Goal: Transaction & Acquisition: Purchase product/service

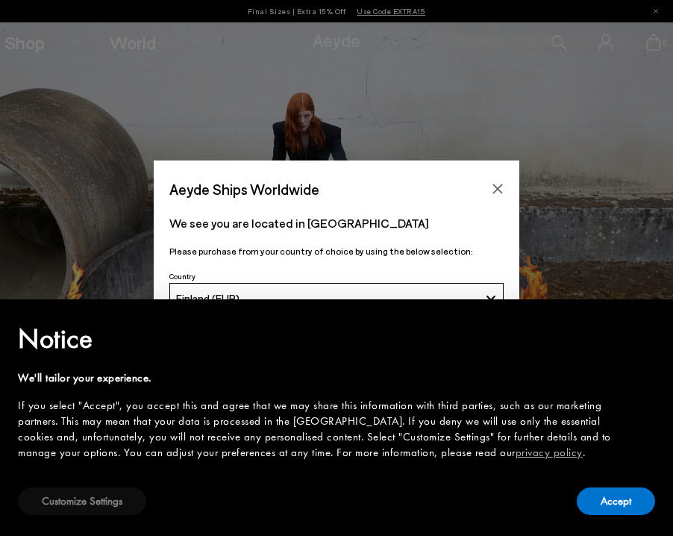
click at [114, 501] on button "Customize Settings" at bounding box center [82, 501] width 128 height 28
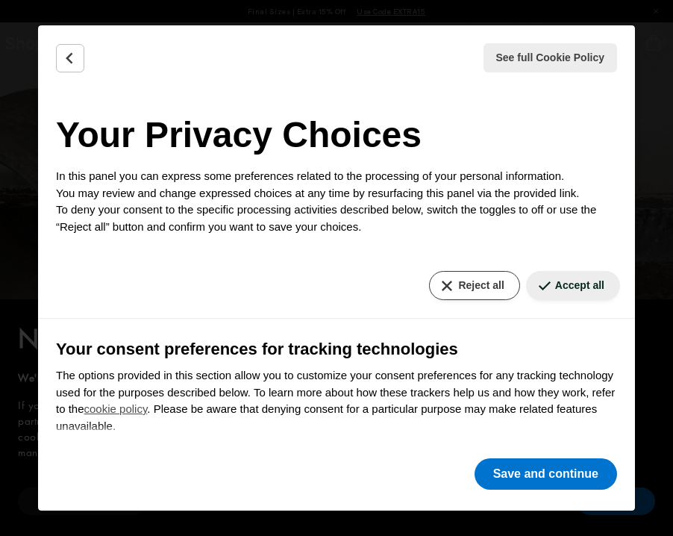
click at [488, 279] on button "Reject all" at bounding box center [474, 285] width 90 height 29
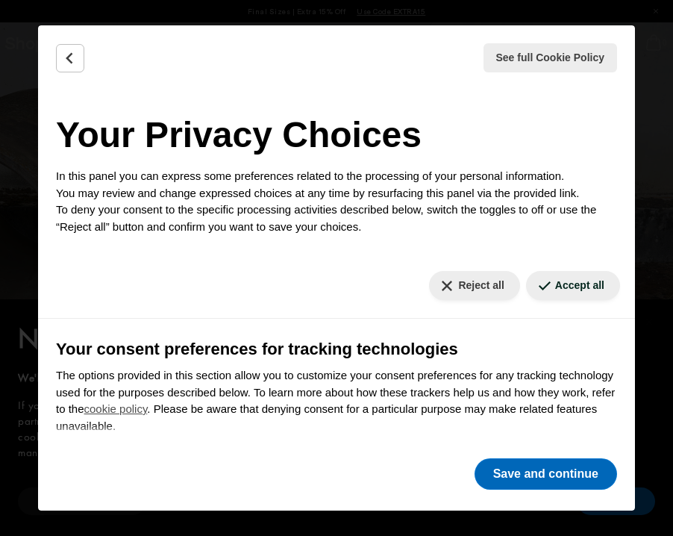
click at [575, 477] on button "Save and continue" at bounding box center [545, 473] width 142 height 31
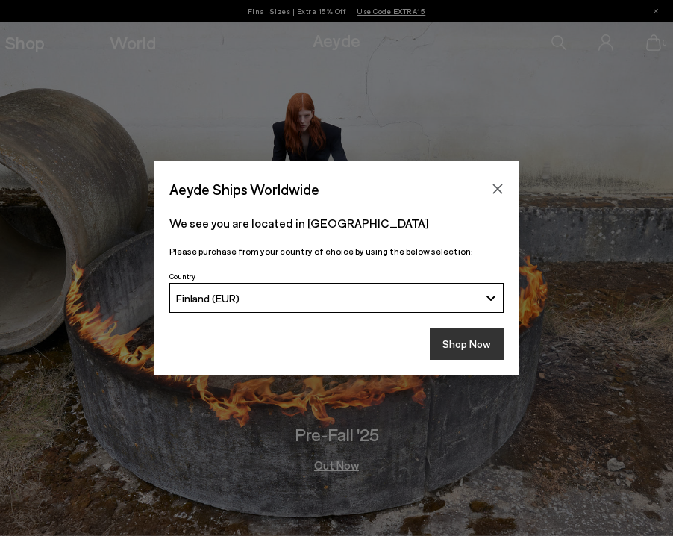
click at [479, 347] on button "Shop Now" at bounding box center [467, 343] width 74 height 31
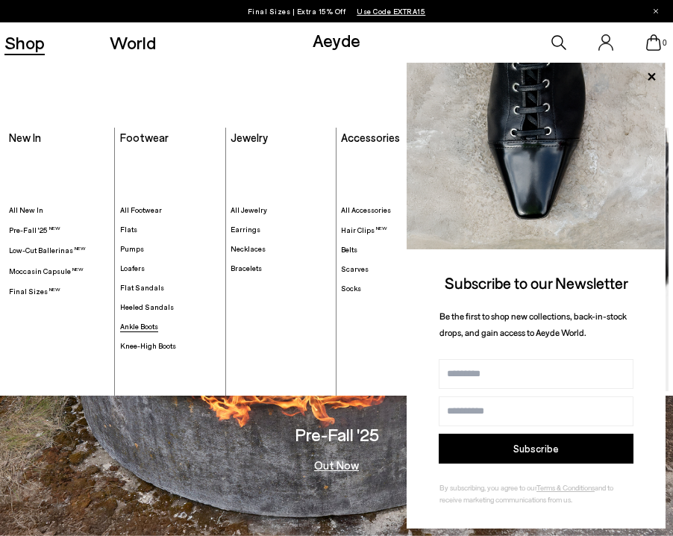
click at [148, 324] on span "Ankle Boots" at bounding box center [139, 326] width 38 height 9
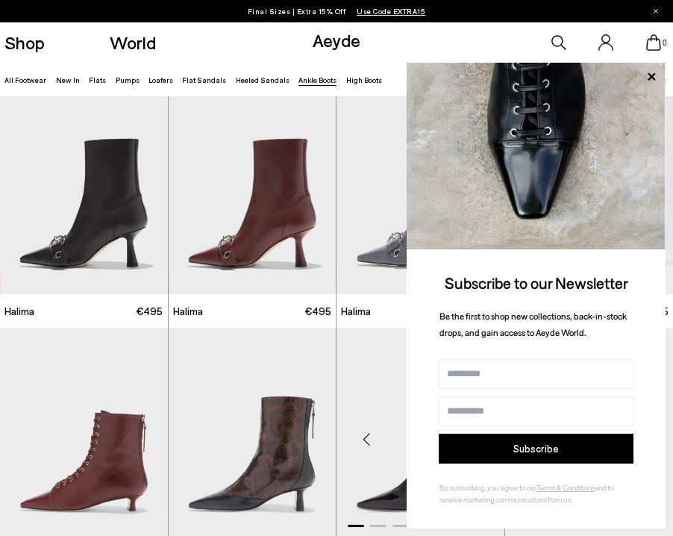
scroll to position [14, 1]
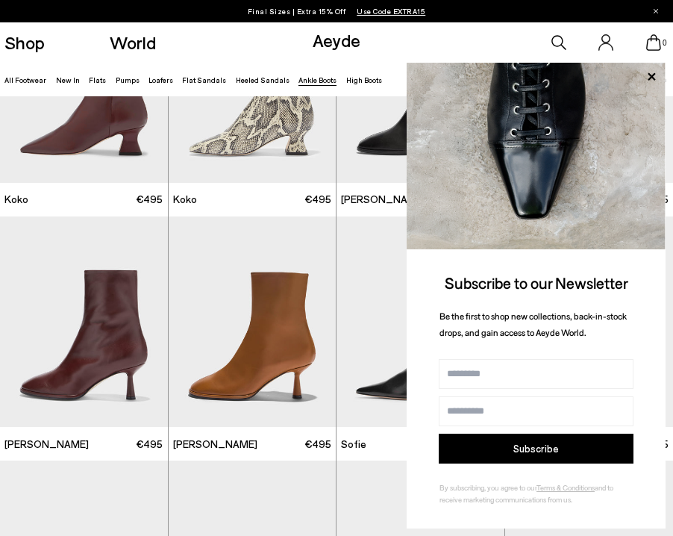
scroll to position [621, 0]
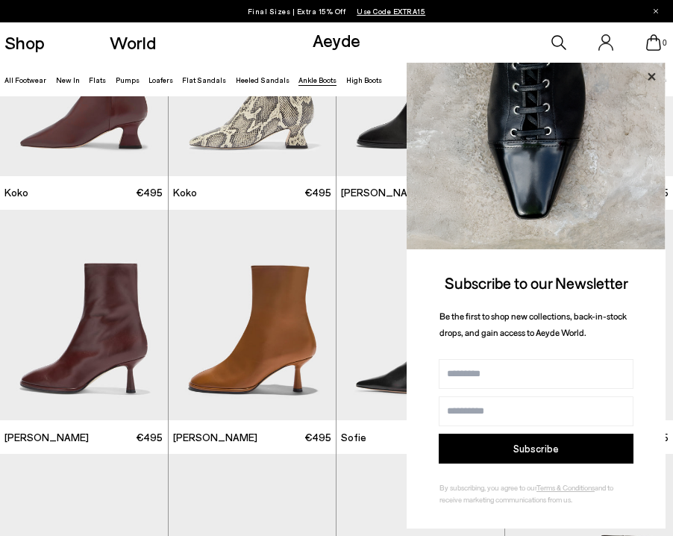
click at [650, 78] on icon at bounding box center [651, 76] width 19 height 19
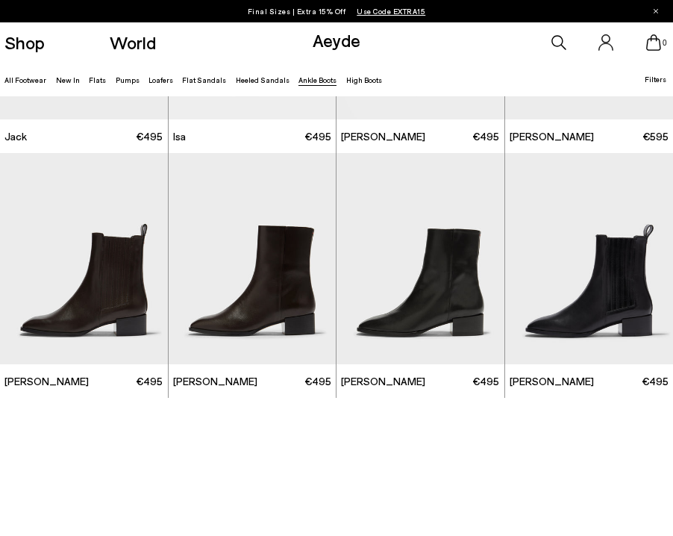
scroll to position [1893, 0]
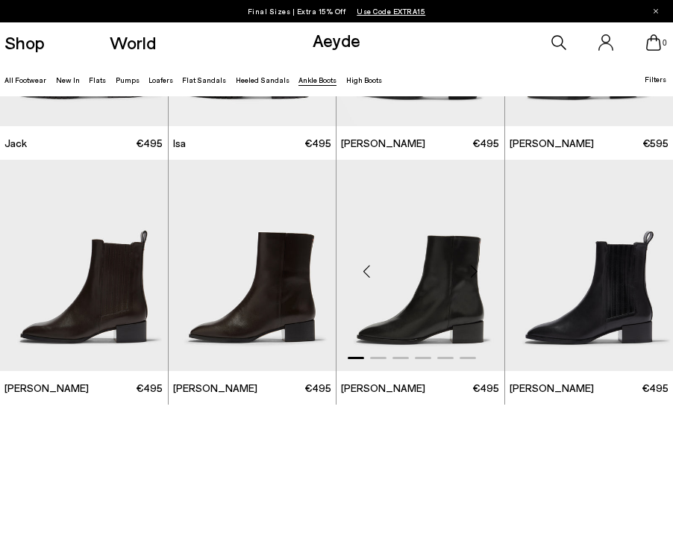
click at [461, 292] on div "Next slide" at bounding box center [474, 271] width 45 height 45
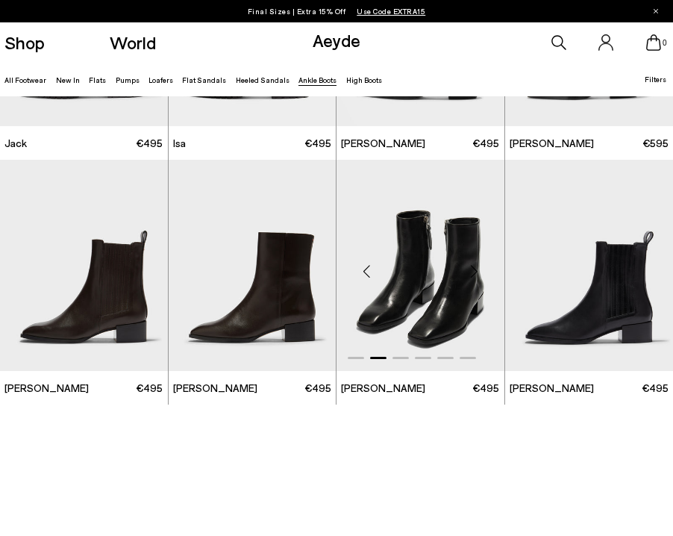
click at [461, 293] on div "Next slide" at bounding box center [474, 271] width 45 height 45
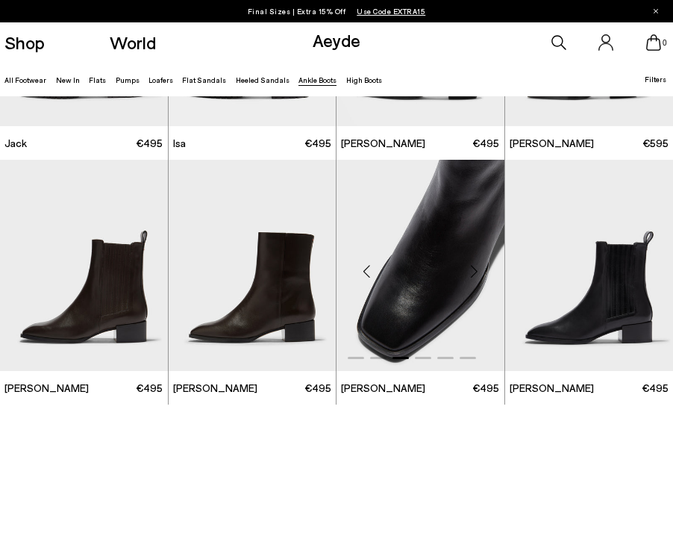
click at [461, 293] on div "Next slide" at bounding box center [474, 271] width 45 height 45
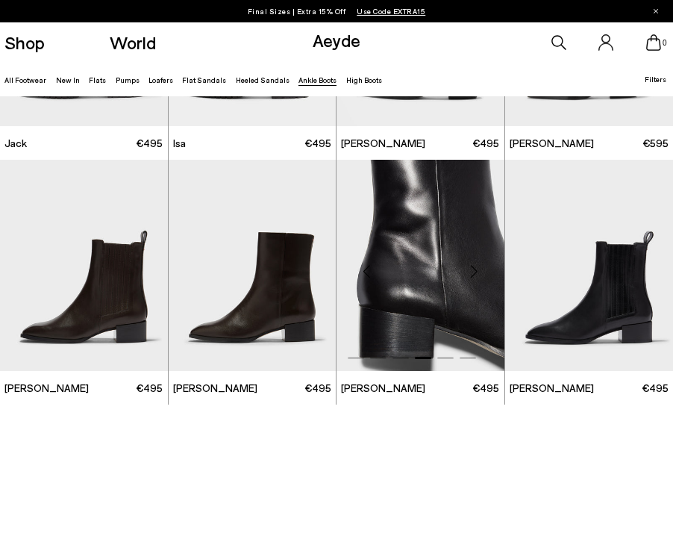
click at [461, 293] on div "Next slide" at bounding box center [474, 271] width 45 height 45
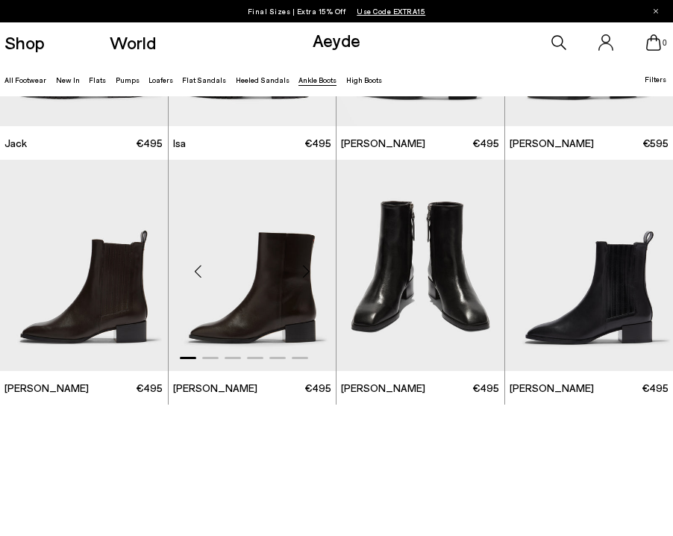
click at [288, 299] on img "1 / 6" at bounding box center [253, 265] width 168 height 211
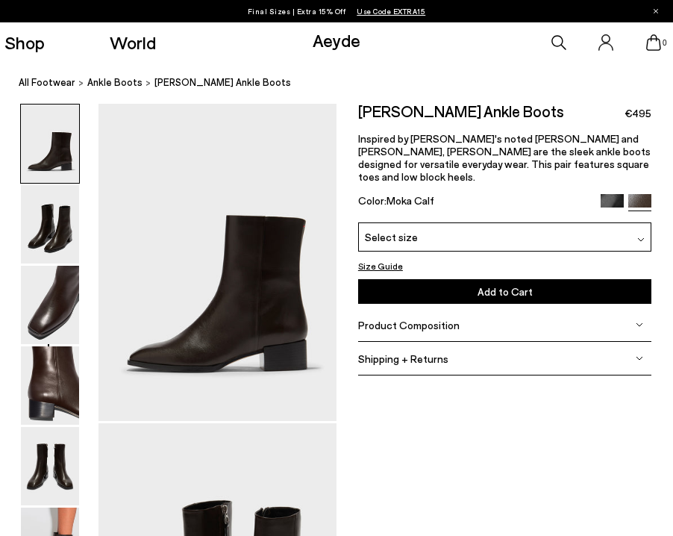
click at [614, 194] on img at bounding box center [612, 205] width 23 height 23
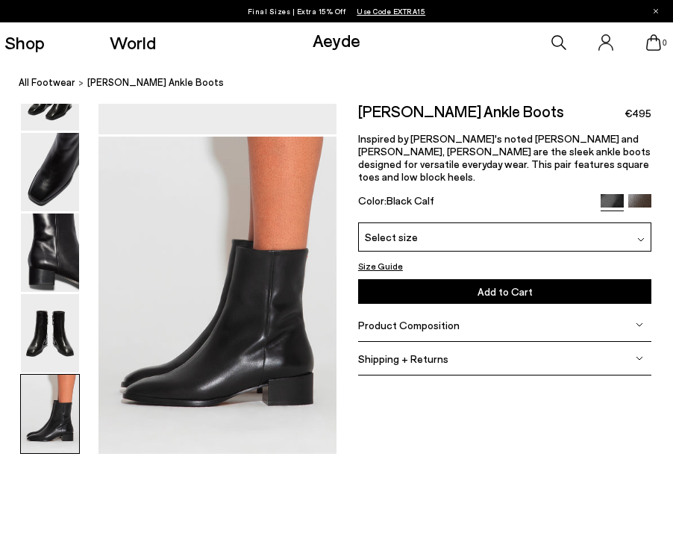
scroll to position [1566, 0]
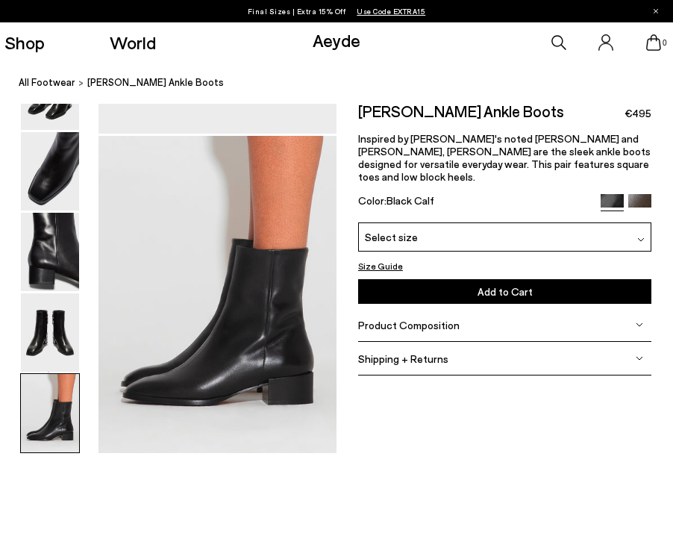
click at [638, 236] on img at bounding box center [640, 239] width 7 height 7
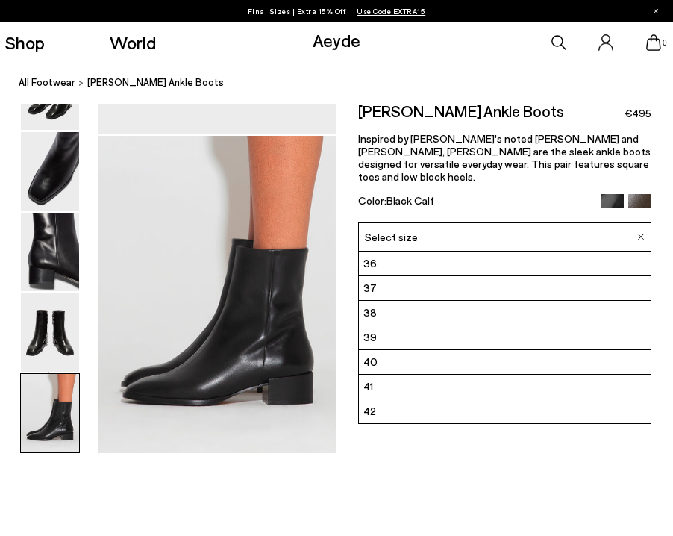
click at [648, 194] on img at bounding box center [639, 205] width 23 height 23
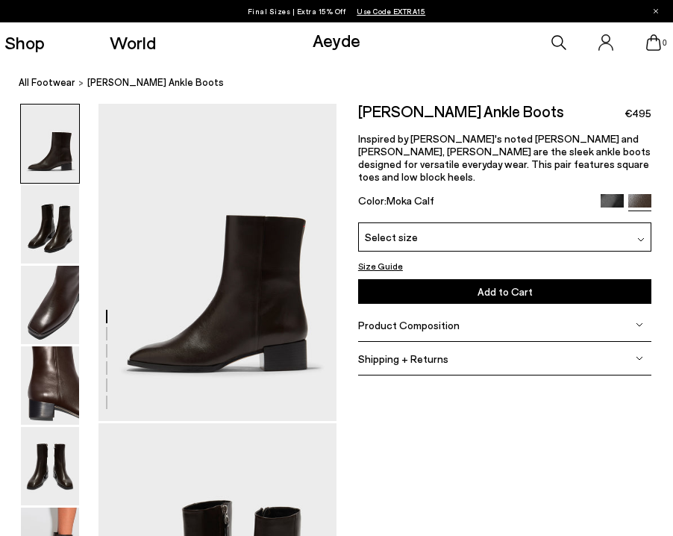
click at [641, 236] on img at bounding box center [640, 239] width 7 height 7
